Goal: Navigation & Orientation: Find specific page/section

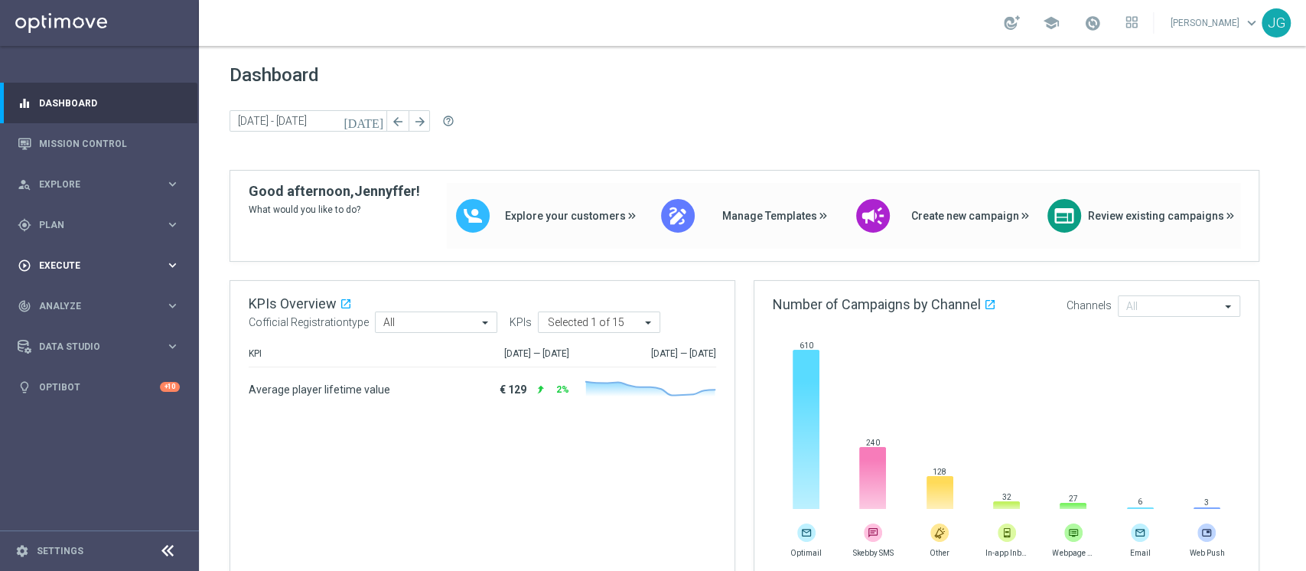
click at [56, 262] on span "Execute" at bounding box center [102, 265] width 126 height 9
